Goal: Complete application form

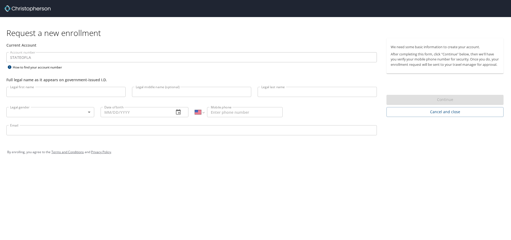
select select "US"
click at [74, 92] on input "Legal first name" at bounding box center [65, 92] width 119 height 10
type input "[PERSON_NAME]"
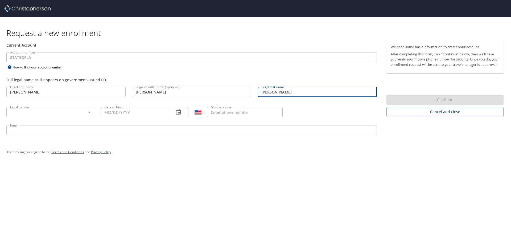
type input "[PERSON_NAME]"
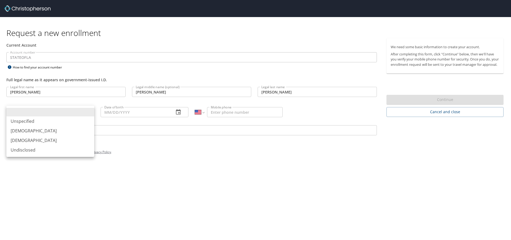
drag, startPoint x: 88, startPoint y: 113, endPoint x: 86, endPoint y: 115, distance: 3.4
click at [88, 113] on body "Request a new enrollment Current Account Account number STATEOFLA Account numbe…" at bounding box center [255, 120] width 511 height 240
drag, startPoint x: 71, startPoint y: 133, endPoint x: 110, endPoint y: 118, distance: 42.1
click at [71, 133] on li "[DEMOGRAPHIC_DATA]" at bounding box center [50, 131] width 88 height 10
type input "[DEMOGRAPHIC_DATA]"
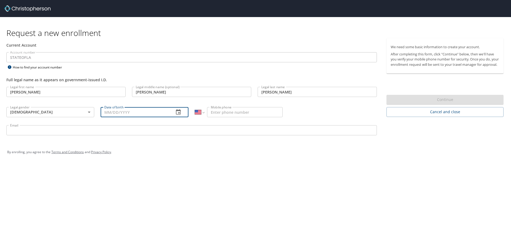
drag, startPoint x: 145, startPoint y: 107, endPoint x: 144, endPoint y: 110, distance: 3.0
click at [145, 108] on input "Date of birth" at bounding box center [135, 112] width 69 height 10
type input "[DATE]"
click at [226, 114] on input "Mobile phone" at bounding box center [245, 112] width 76 height 10
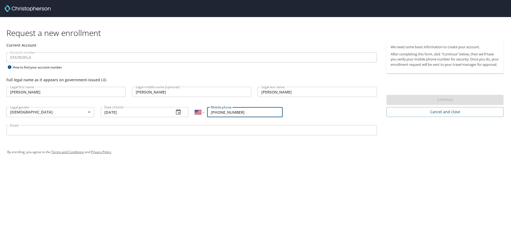
type input "[PHONE_NUMBER]"
click at [119, 129] on input "Email" at bounding box center [191, 130] width 371 height 10
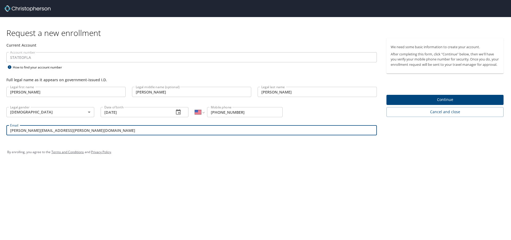
type input "[PERSON_NAME][EMAIL_ADDRESS][PERSON_NAME][DOMAIN_NAME]"
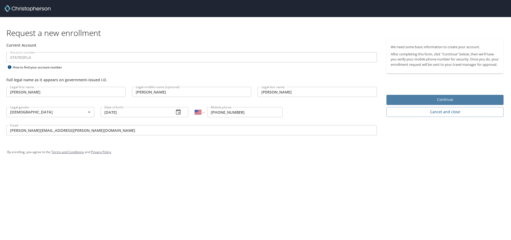
click at [446, 103] on span "Continue" at bounding box center [445, 99] width 109 height 7
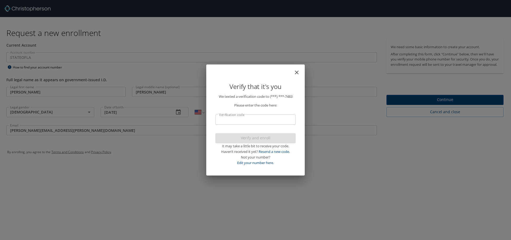
click at [265, 120] on input "Verification code" at bounding box center [255, 120] width 80 height 10
type input "887271"
